Goal: Navigation & Orientation: Find specific page/section

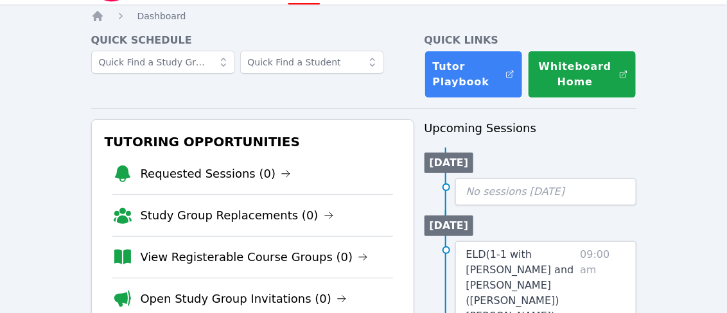
scroll to position [38, 0]
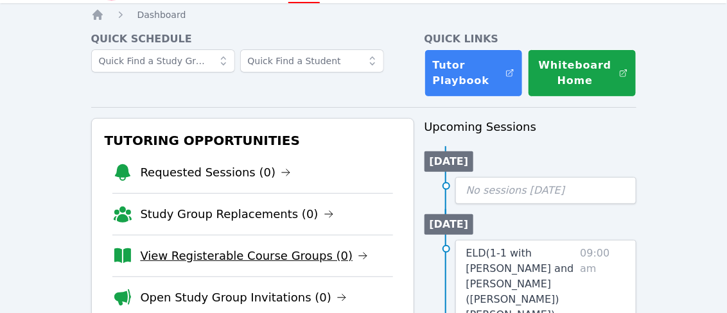
click at [320, 256] on link "View Registerable Course Groups (0)" at bounding box center [255, 256] width 228 height 18
